Goal: Transaction & Acquisition: Download file/media

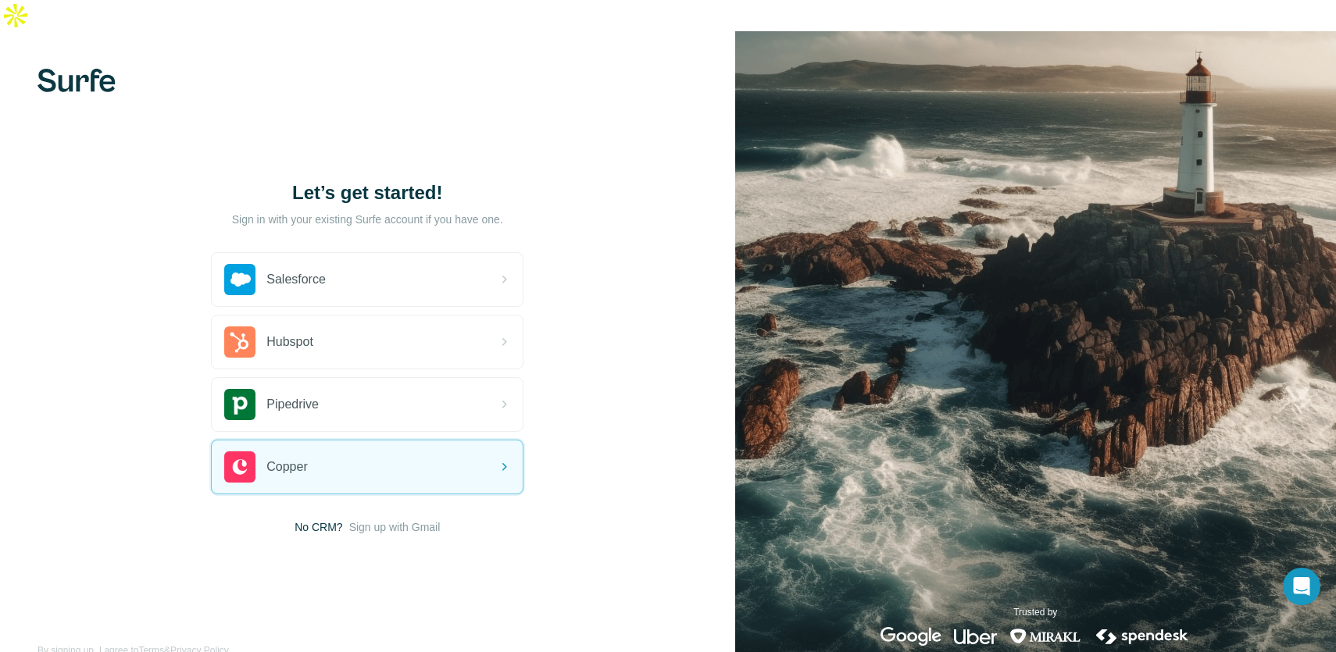
click at [423, 519] on span "Sign up with Gmail" at bounding box center [394, 527] width 91 height 16
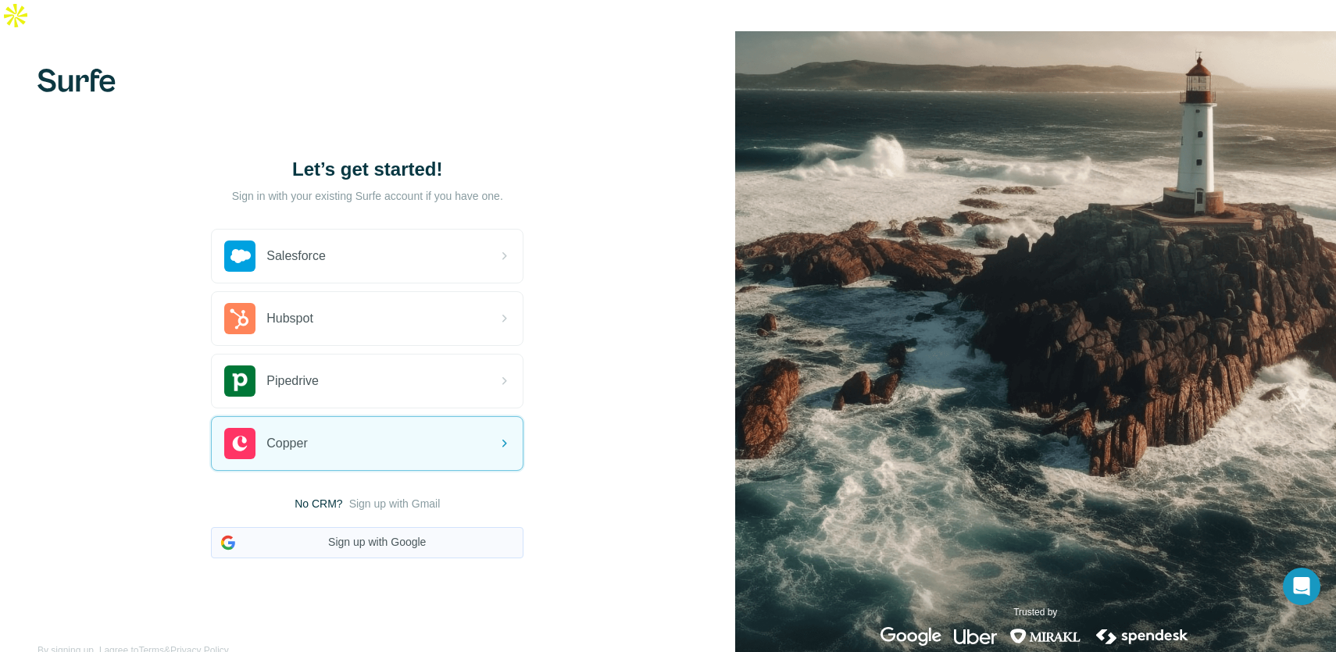
click at [398, 527] on button "Sign up with Google" at bounding box center [367, 542] width 312 height 31
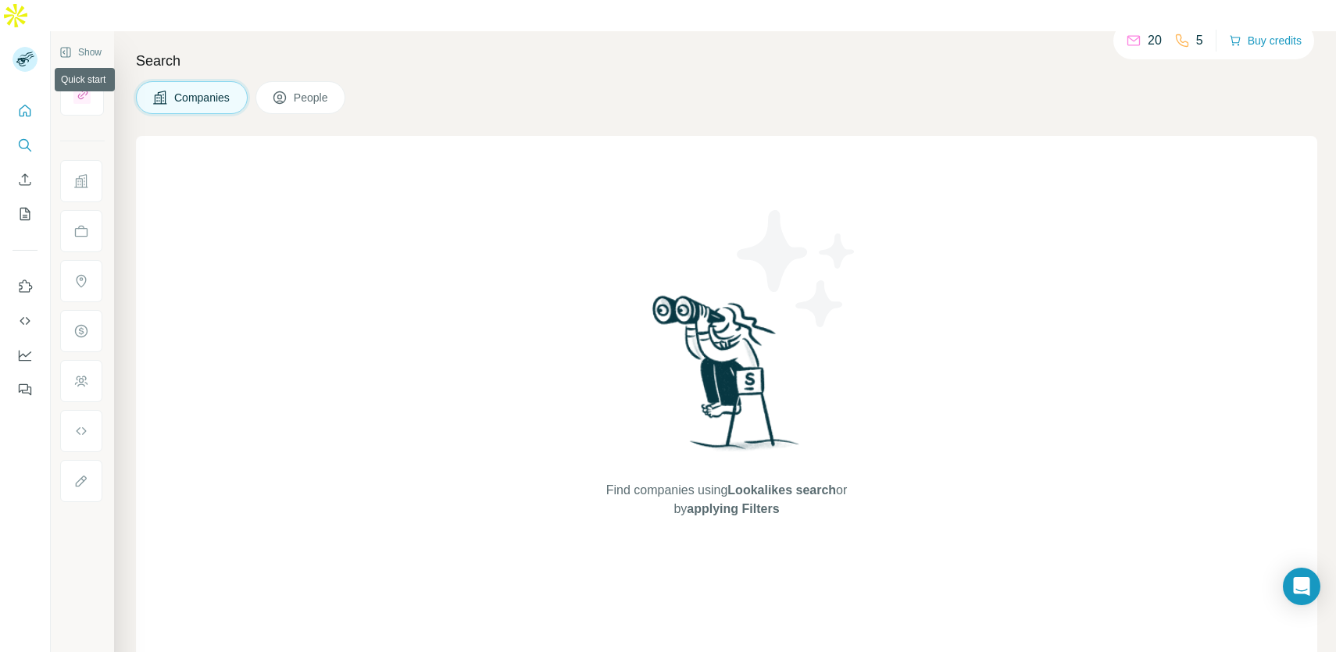
click at [29, 105] on icon "Quick start" at bounding box center [26, 111] width 12 height 12
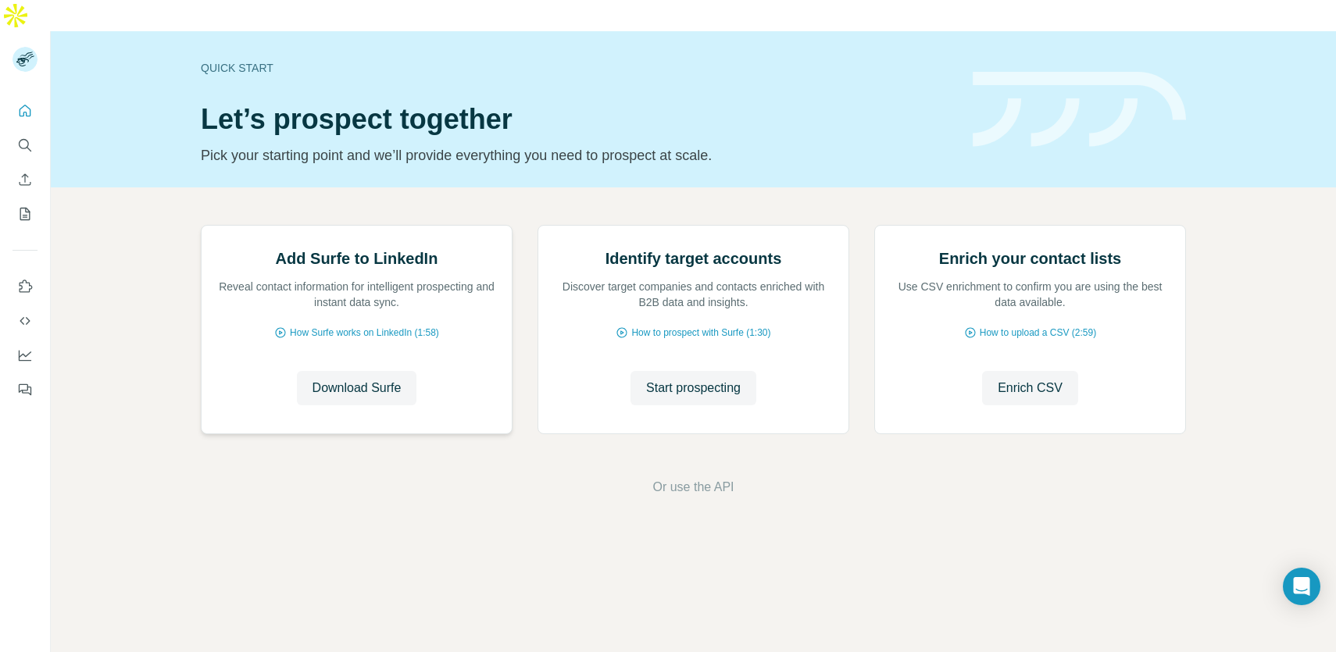
scroll to position [1, 0]
click at [395, 398] on span "Download Surfe" at bounding box center [356, 388] width 89 height 19
click at [19, 103] on icon "Quick start" at bounding box center [25, 111] width 16 height 16
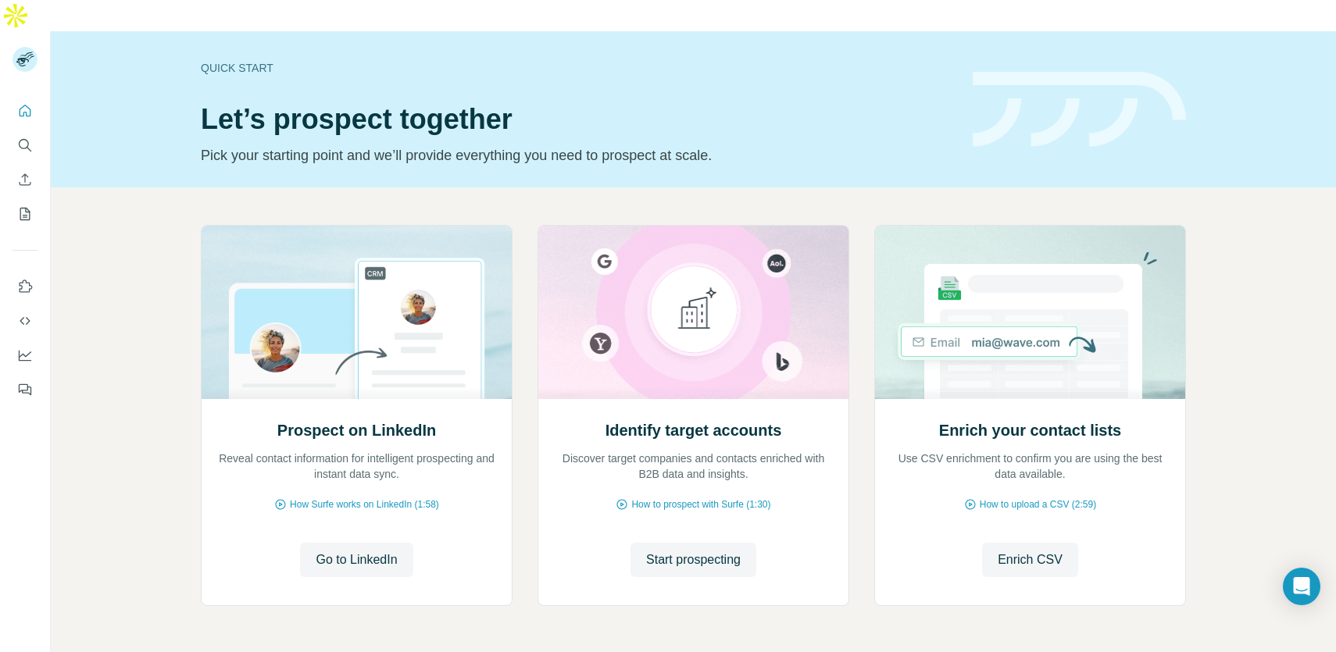
scroll to position [23, 0]
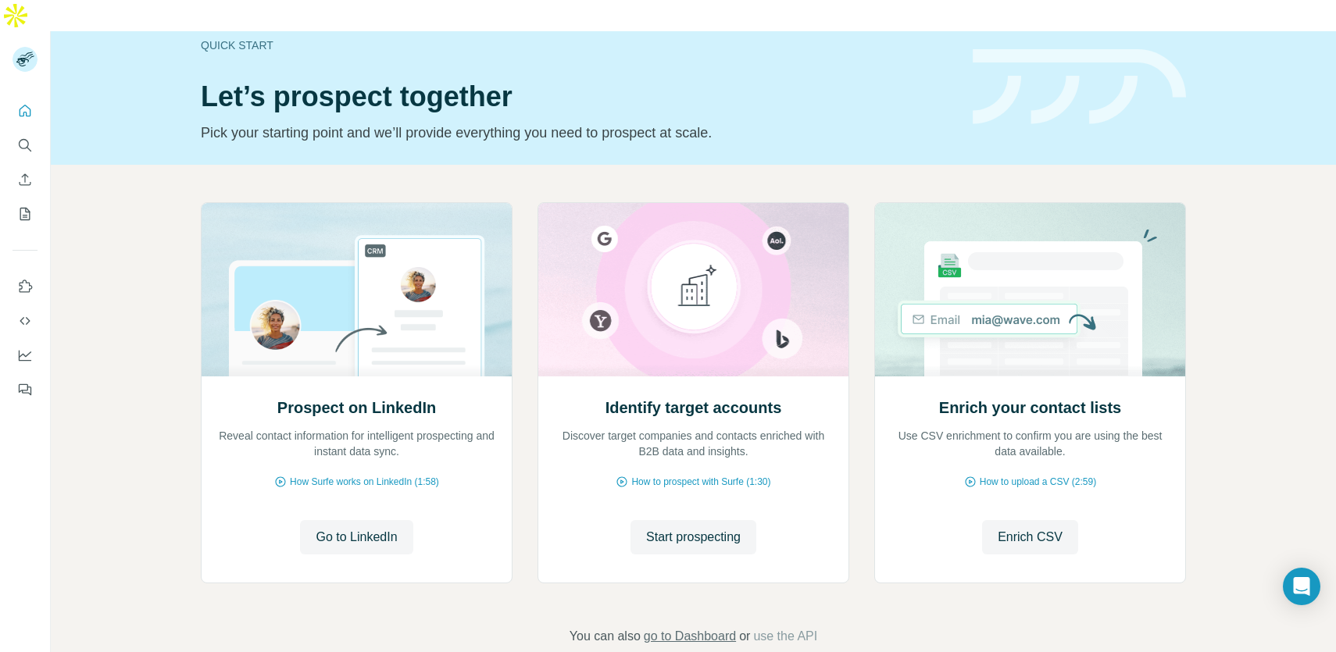
click at [687, 627] on span "go to Dashboard" at bounding box center [690, 636] width 92 height 19
